Goal: Find specific page/section: Find specific page/section

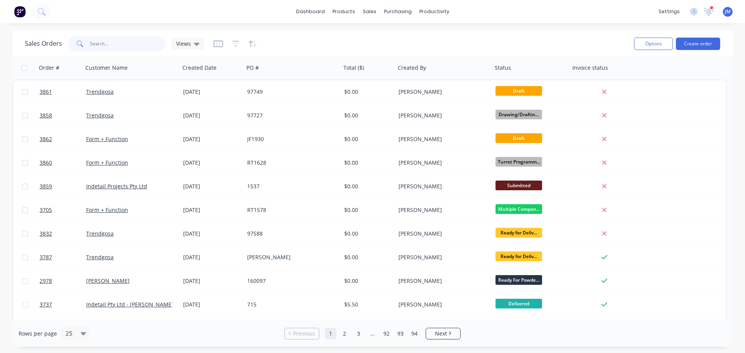
click at [115, 45] on input "text" at bounding box center [128, 44] width 76 height 16
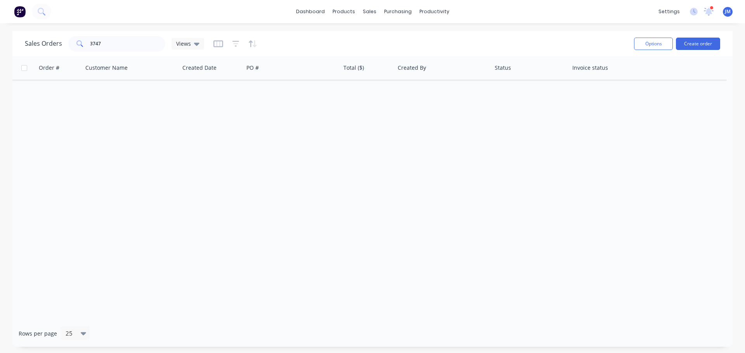
click at [305, 99] on div "Order # Customer Name Created Date PO # Total ($) Created By Status Invoice sta…" at bounding box center [372, 188] width 720 height 264
click at [192, 43] on div "Views" at bounding box center [187, 43] width 23 height 7
click at [311, 109] on div "Order # Customer Name Created Date PO # Total ($) Created By Status Invoice sta…" at bounding box center [372, 188] width 720 height 264
drag, startPoint x: 112, startPoint y: 45, endPoint x: 67, endPoint y: 39, distance: 45.0
click at [67, 39] on div "Sales Orders 3747 Views" at bounding box center [114, 44] width 179 height 16
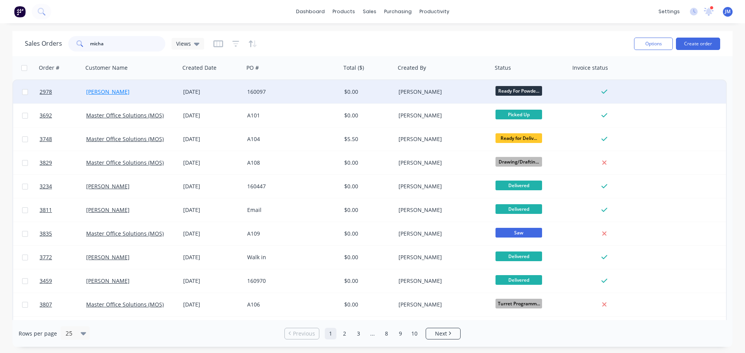
type input "micha"
click at [101, 89] on link "[PERSON_NAME]" at bounding box center [107, 91] width 43 height 7
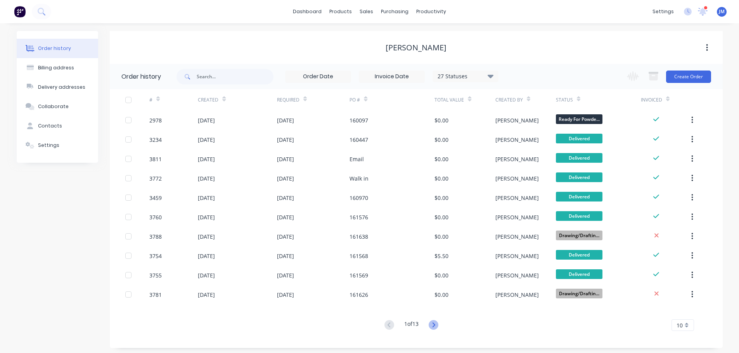
click at [433, 325] on icon at bounding box center [434, 325] width 10 height 10
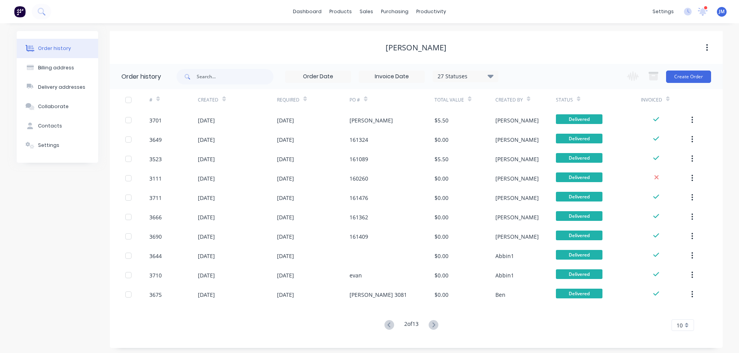
click at [433, 325] on icon at bounding box center [434, 325] width 10 height 10
click at [491, 74] on icon at bounding box center [490, 75] width 6 height 9
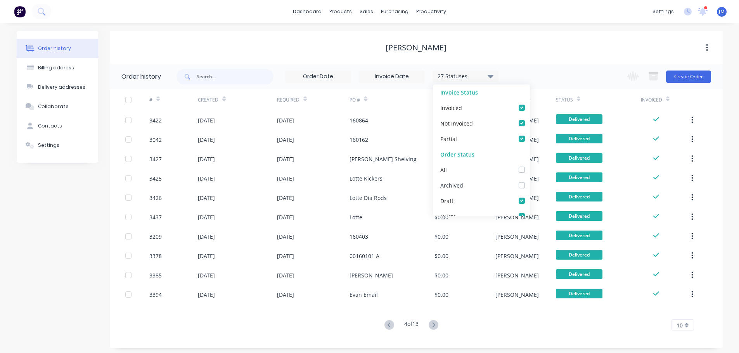
click at [520, 186] on div "Archived" at bounding box center [481, 186] width 97 height 16
click at [529, 181] on label at bounding box center [529, 181] width 0 height 0
click at [529, 186] on input "checkbox" at bounding box center [532, 184] width 6 height 7
checkbox input "true"
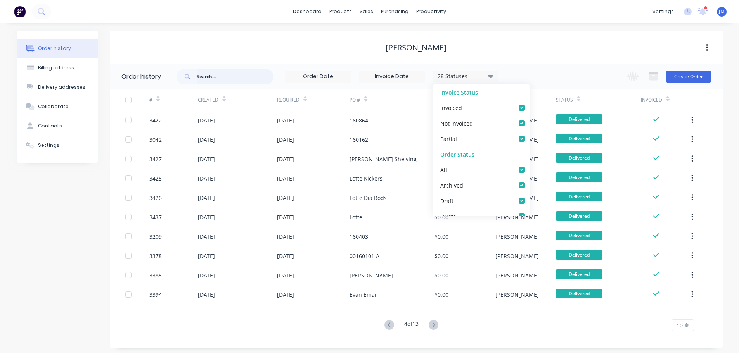
click at [225, 79] on input "text" at bounding box center [235, 77] width 77 height 16
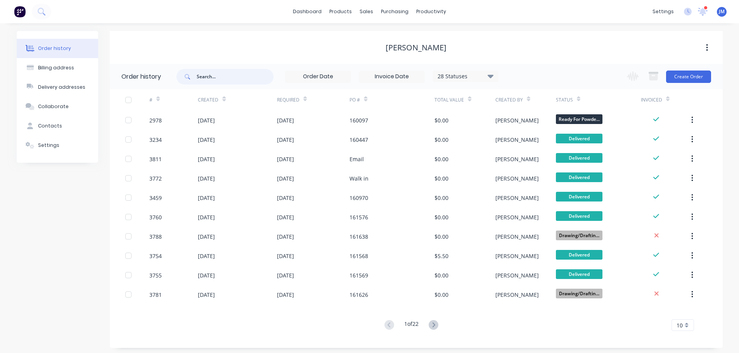
type input "3"
click at [225, 79] on input "3" at bounding box center [235, 77] width 77 height 16
type input "3747"
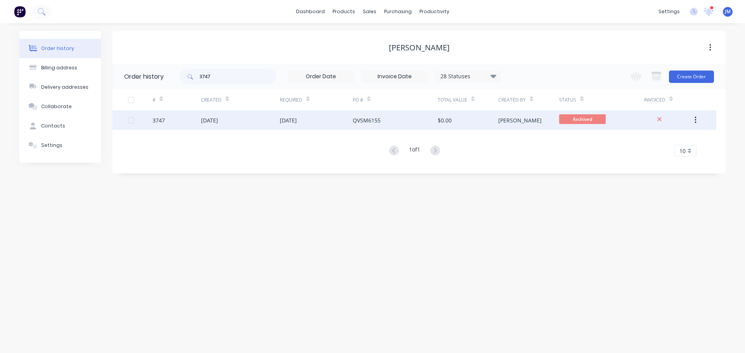
click at [213, 119] on div "[DATE]" at bounding box center [209, 120] width 17 height 8
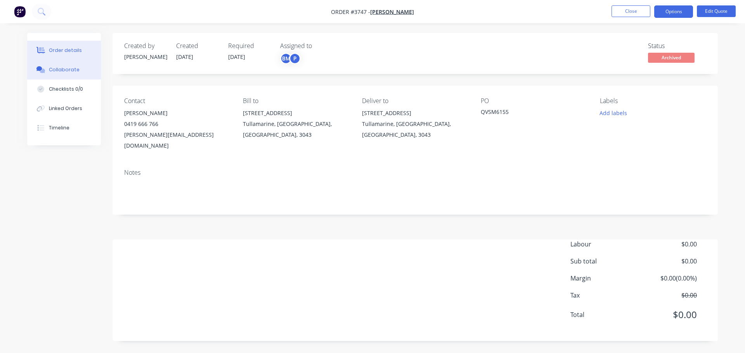
click at [55, 71] on div "Collaborate" at bounding box center [64, 69] width 31 height 7
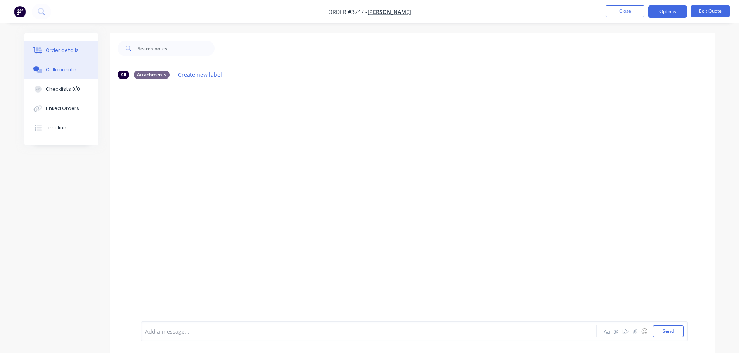
click at [73, 48] on div "Order details" at bounding box center [62, 50] width 33 height 7
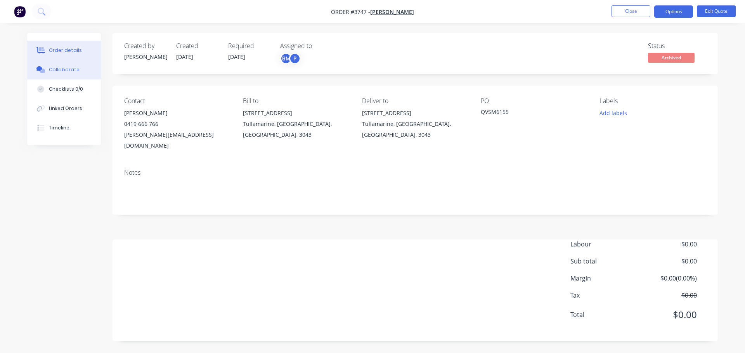
click at [75, 75] on button "Collaborate" at bounding box center [64, 69] width 74 height 19
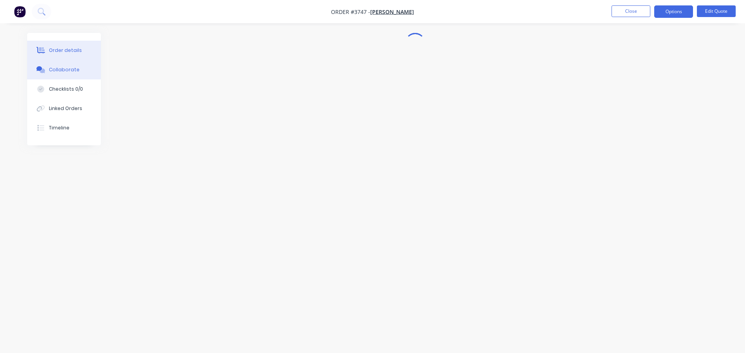
click at [73, 46] on button "Order details" at bounding box center [64, 50] width 74 height 19
